Goal: Task Accomplishment & Management: Manage account settings

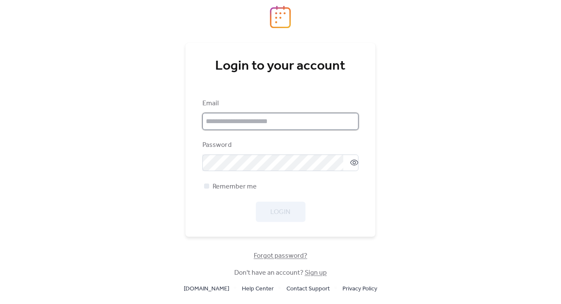
click at [264, 123] on input "email" at bounding box center [280, 121] width 156 height 17
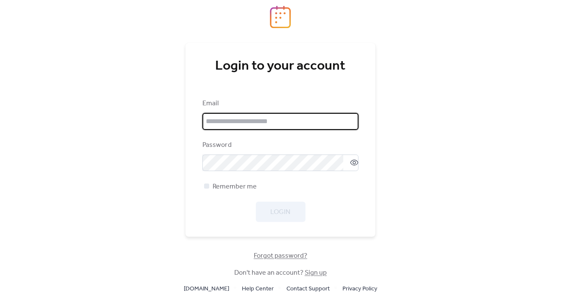
type input "**********"
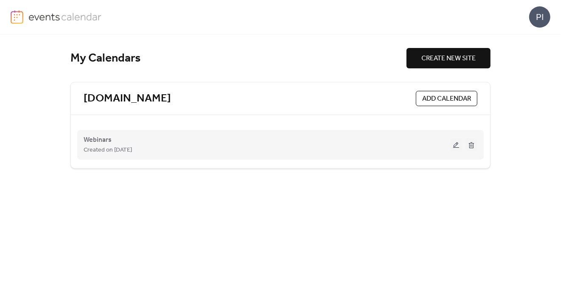
click at [454, 144] on button at bounding box center [456, 144] width 12 height 13
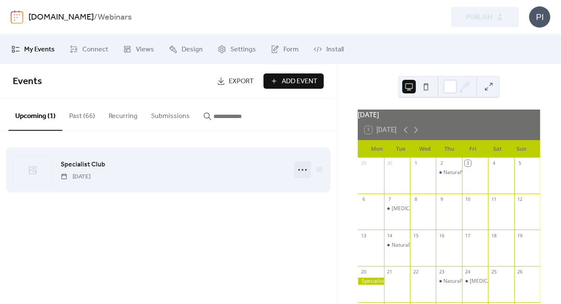
click at [303, 169] on circle at bounding box center [303, 170] width 2 height 2
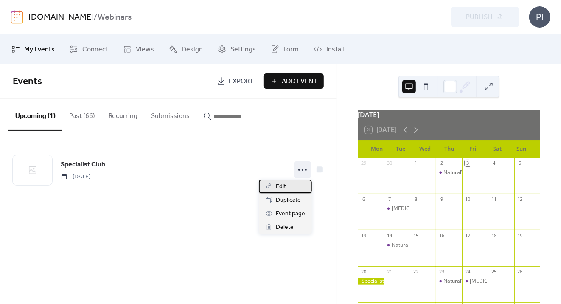
click at [284, 186] on span "Edit" at bounding box center [281, 187] width 10 height 10
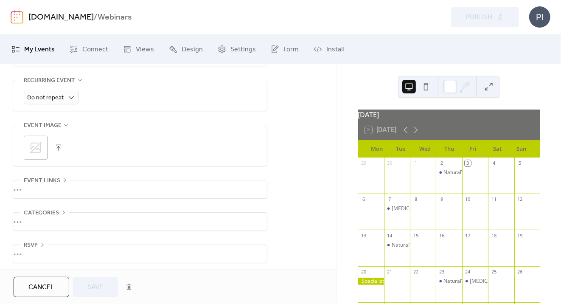
scroll to position [388, 0]
click at [45, 180] on div "•••" at bounding box center [140, 188] width 254 height 18
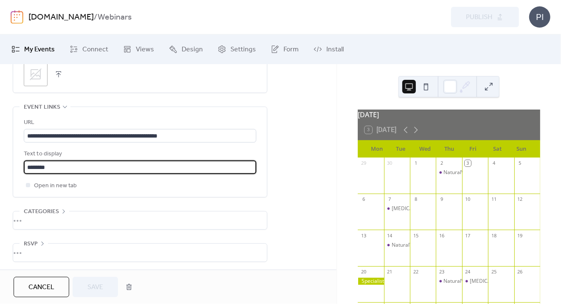
scroll to position [0, 0]
drag, startPoint x: 60, startPoint y: 167, endPoint x: 3, endPoint y: 165, distance: 57.3
paste input "**********"
type input "**********"
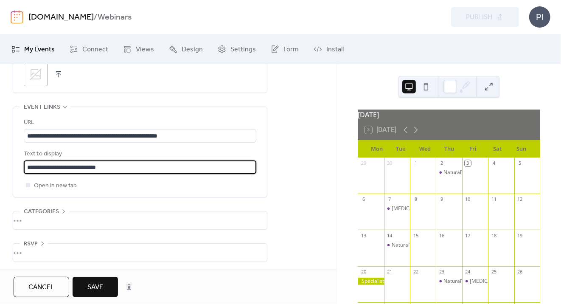
click at [96, 292] on span "Save" at bounding box center [95, 287] width 16 height 10
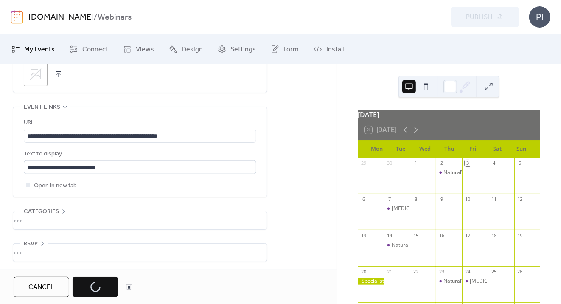
scroll to position [0, 0]
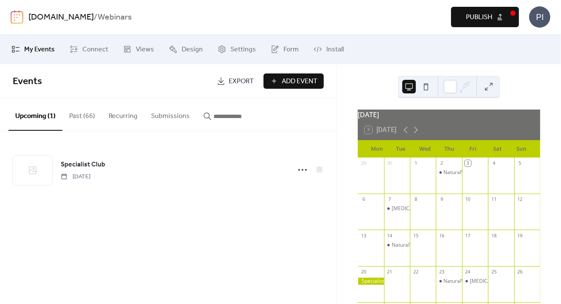
click at [79, 118] on button "Past (66)" at bounding box center [81, 113] width 39 height 31
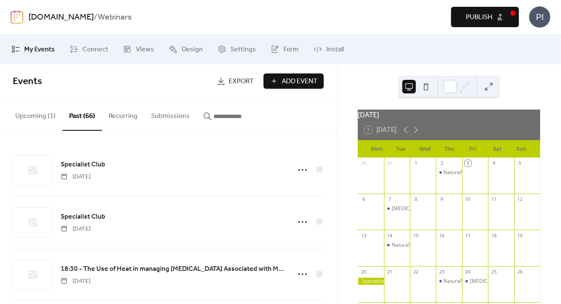
click at [43, 113] on button "Upcoming (1)" at bounding box center [35, 113] width 54 height 31
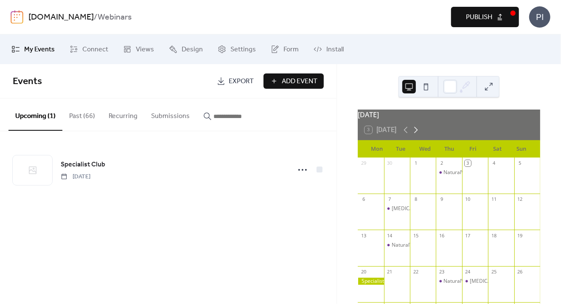
click at [415, 133] on icon at bounding box center [416, 130] width 10 height 10
click at [418, 132] on icon at bounding box center [416, 130] width 10 height 10
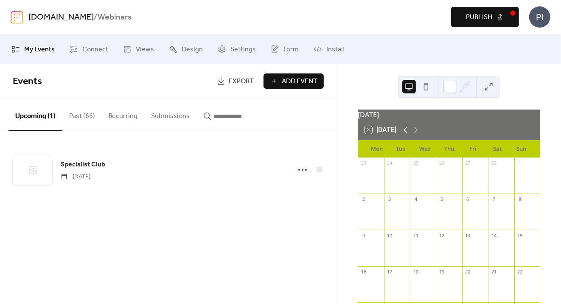
click at [406, 132] on icon at bounding box center [406, 130] width 10 height 10
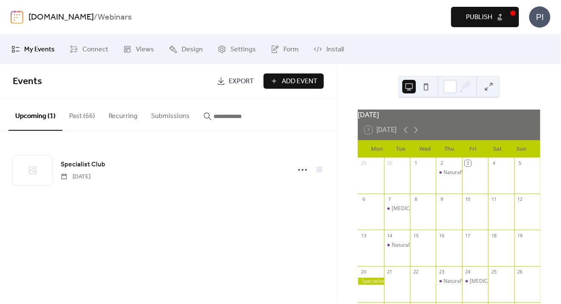
click at [376, 282] on div at bounding box center [371, 281] width 26 height 7
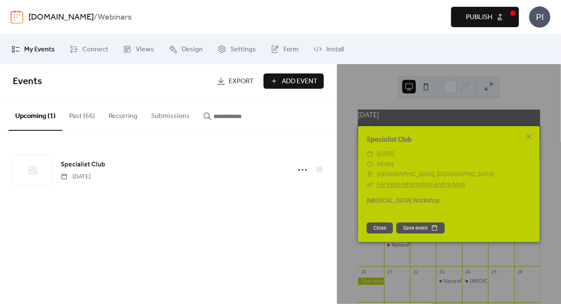
click at [412, 183] on link "For more information and to book" at bounding box center [421, 184] width 89 height 7
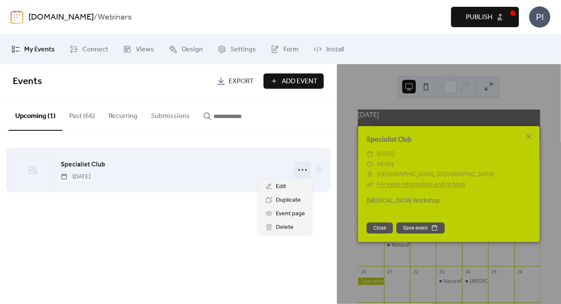
click at [303, 169] on circle at bounding box center [303, 170] width 2 height 2
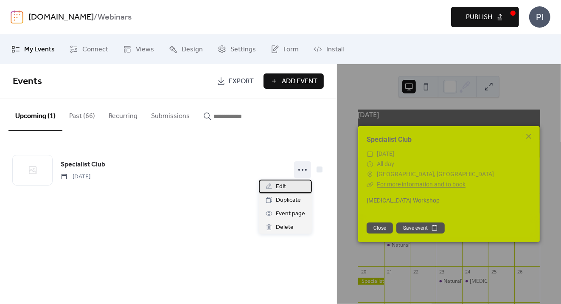
click at [298, 182] on div "Edit" at bounding box center [285, 187] width 53 height 14
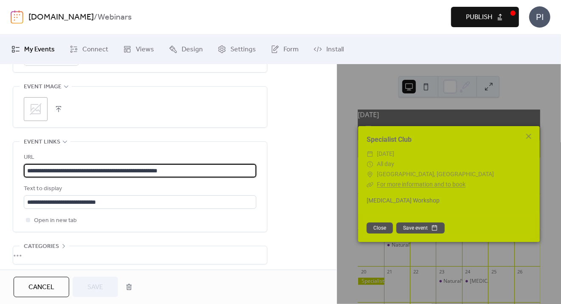
drag, startPoint x: 202, startPoint y: 171, endPoint x: 0, endPoint y: 168, distance: 202.1
paste input "**********"
type input "**********"
click at [102, 283] on span "Save" at bounding box center [95, 287] width 16 height 10
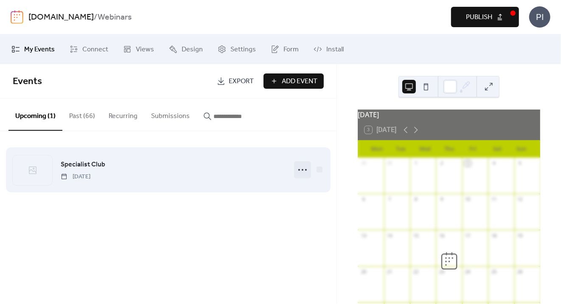
click at [307, 169] on icon at bounding box center [303, 170] width 14 height 14
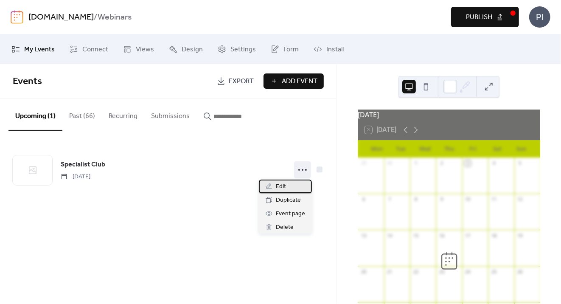
click at [295, 185] on div "Edit" at bounding box center [285, 187] width 53 height 14
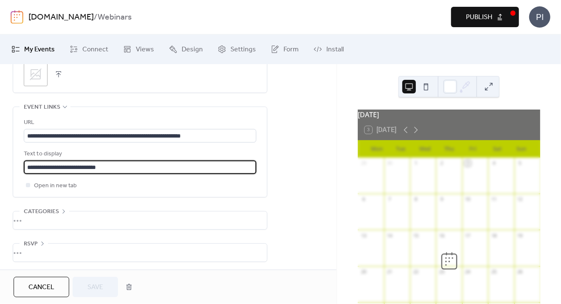
type input "********"
click at [99, 283] on span "Save" at bounding box center [95, 287] width 16 height 10
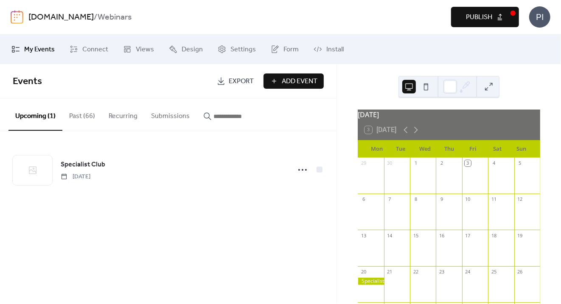
click at [478, 21] on span "Publish" at bounding box center [479, 17] width 26 height 10
click at [104, 52] on span "Connect" at bounding box center [95, 50] width 26 height 10
